Goal: Task Accomplishment & Management: Manage account settings

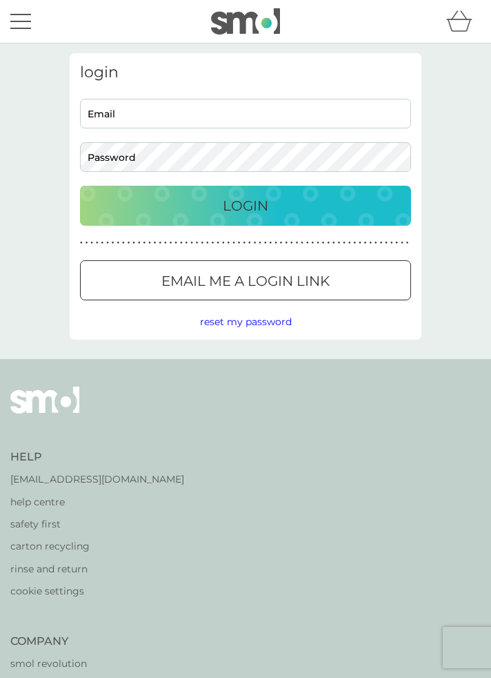
click at [115, 119] on input "Email" at bounding box center [245, 114] width 331 height 30
click at [99, 115] on input "Email" at bounding box center [245, 114] width 331 height 30
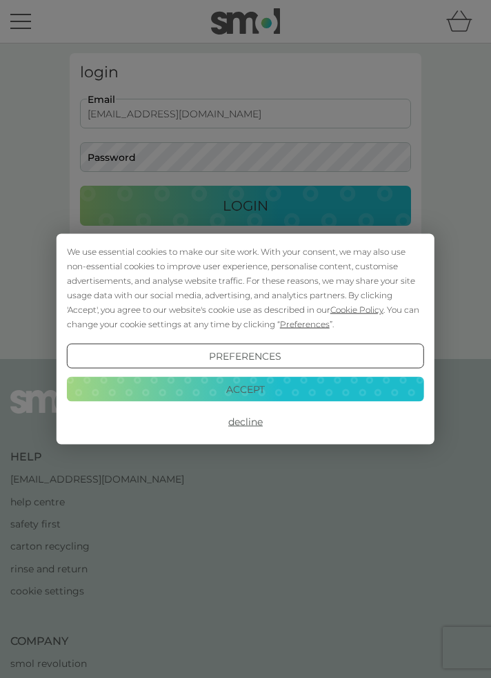
type input "[EMAIL_ADDRESS][DOMAIN_NAME]"
click at [162, 398] on button "Accept" at bounding box center [245, 388] width 357 height 25
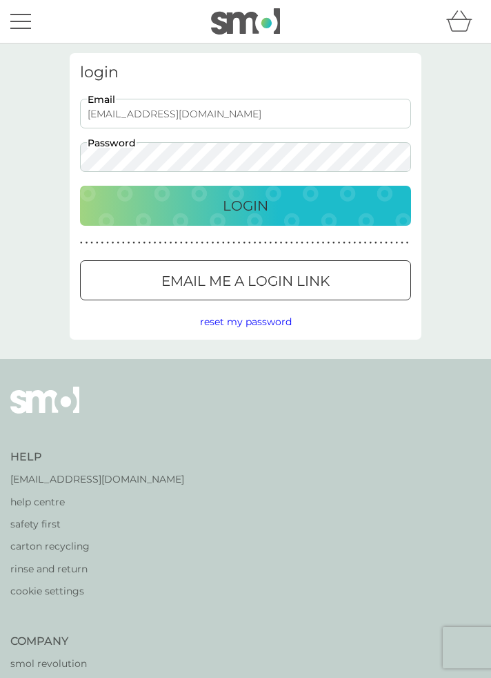
click at [175, 214] on div "Login" at bounding box center [246, 206] width 304 height 22
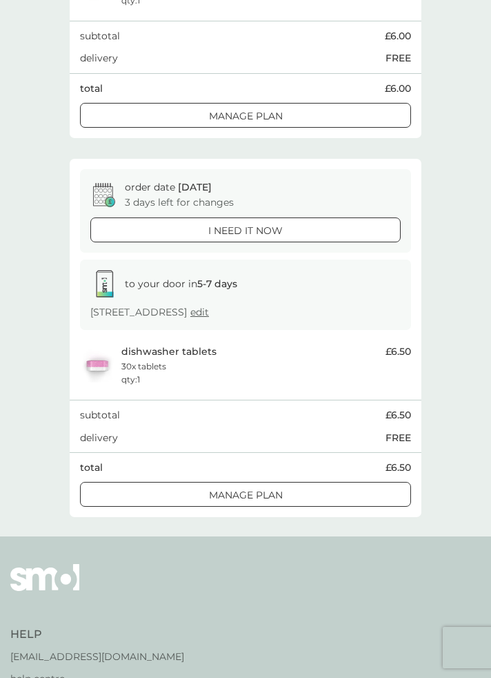
scroll to position [336, 0]
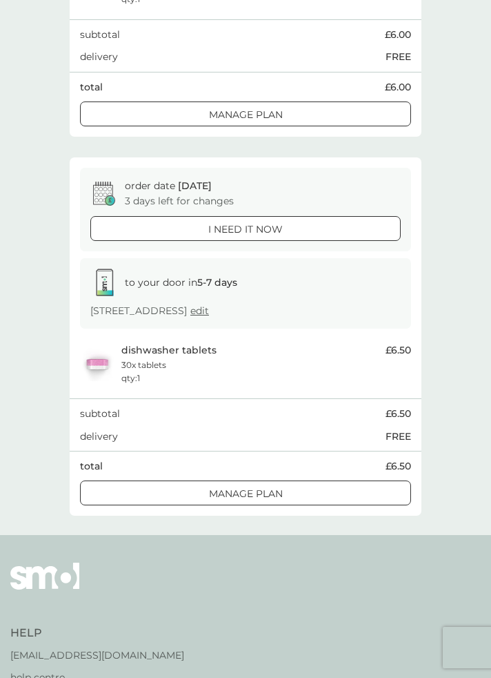
click at [196, 493] on div "Manage plan" at bounding box center [246, 493] width 330 height 15
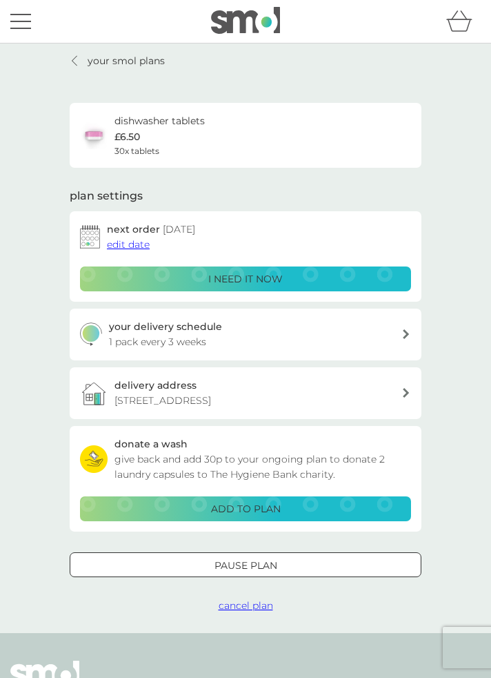
click at [127, 248] on span "edit date" at bounding box center [128, 244] width 43 height 12
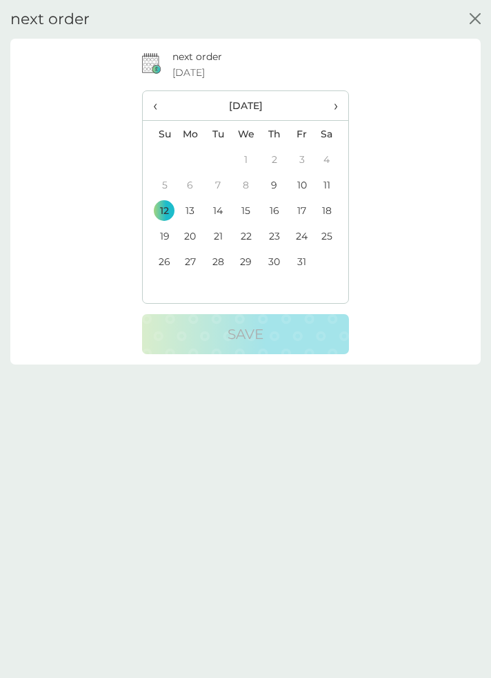
click at [161, 266] on td "26" at bounding box center [159, 261] width 33 height 26
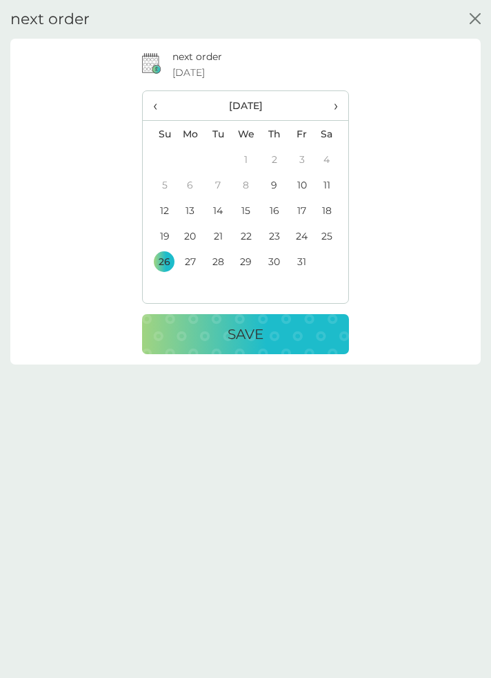
click at [181, 353] on button "Save" at bounding box center [245, 334] width 207 height 40
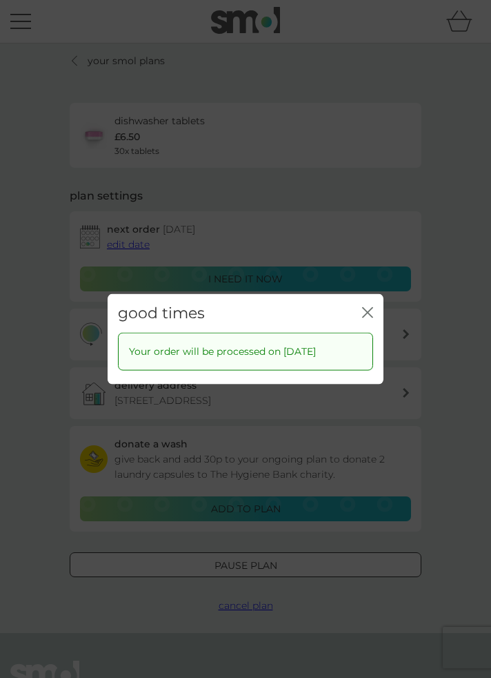
click at [364, 318] on icon "close" at bounding box center [367, 312] width 11 height 11
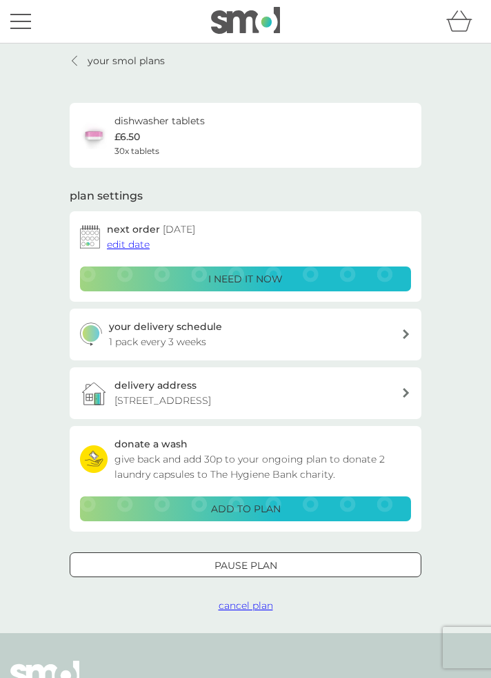
click at [82, 63] on link "your smol plans" at bounding box center [117, 60] width 95 height 15
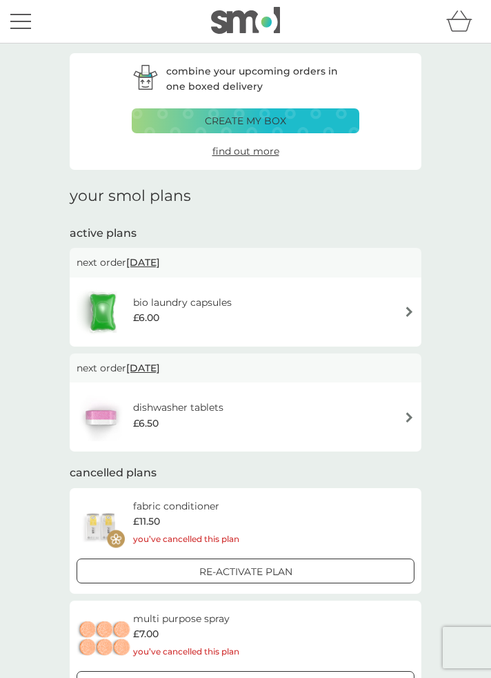
click at [149, 265] on span "[DATE]" at bounding box center [143, 262] width 34 height 26
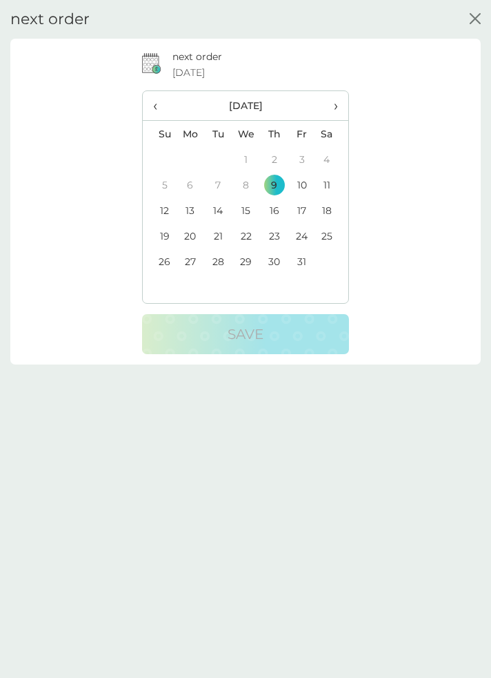
click at [215, 211] on td "14" at bounding box center [218, 210] width 28 height 26
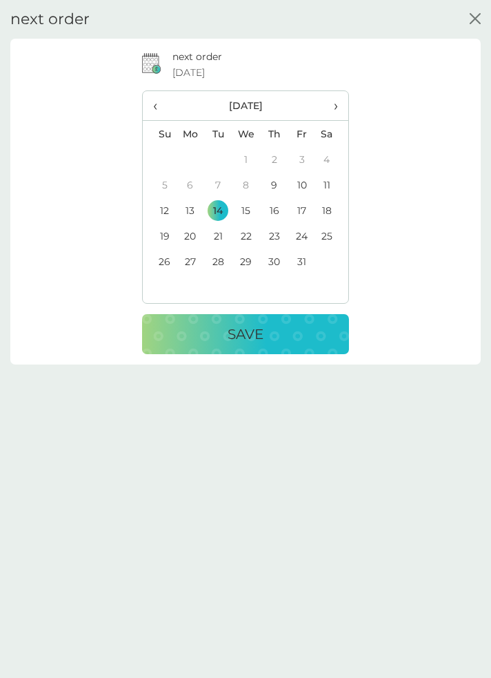
click at [177, 348] on button "Save" at bounding box center [245, 334] width 207 height 40
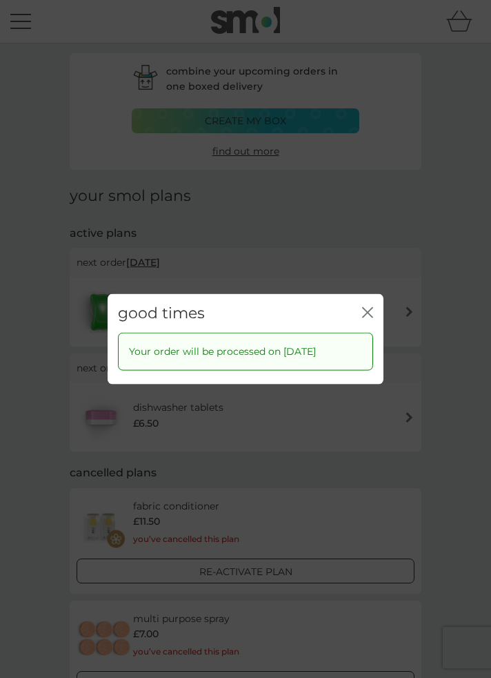
click at [364, 318] on icon "close" at bounding box center [367, 312] width 11 height 11
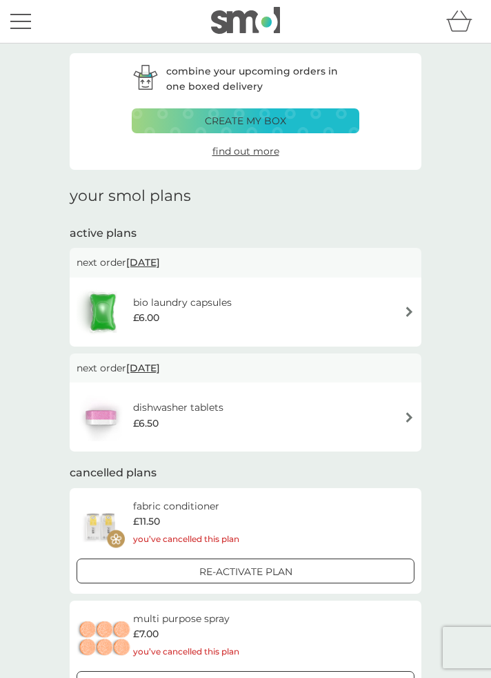
click at [228, 32] on img at bounding box center [245, 20] width 69 height 26
